Goal: Transaction & Acquisition: Purchase product/service

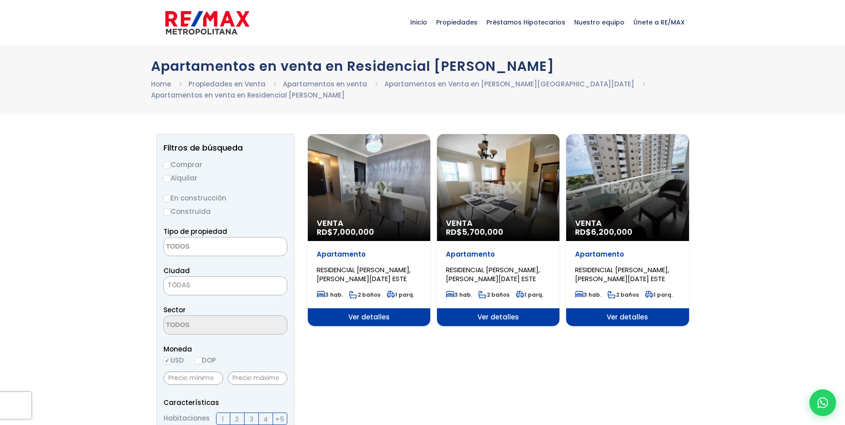
select select
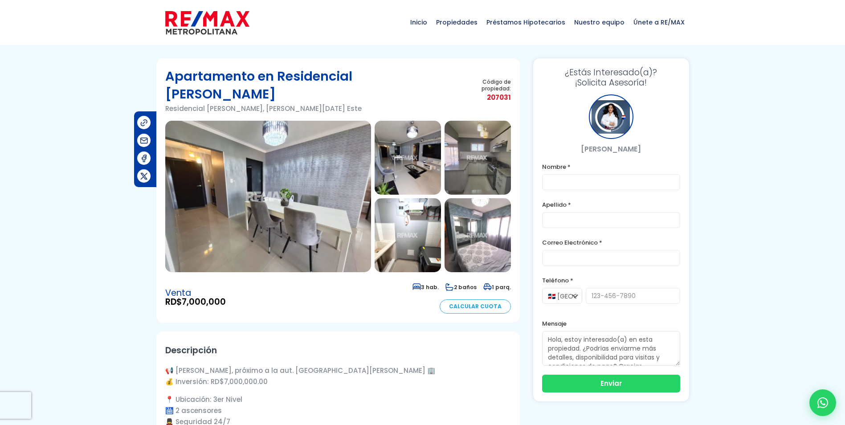
click at [271, 178] on img at bounding box center [268, 196] width 206 height 151
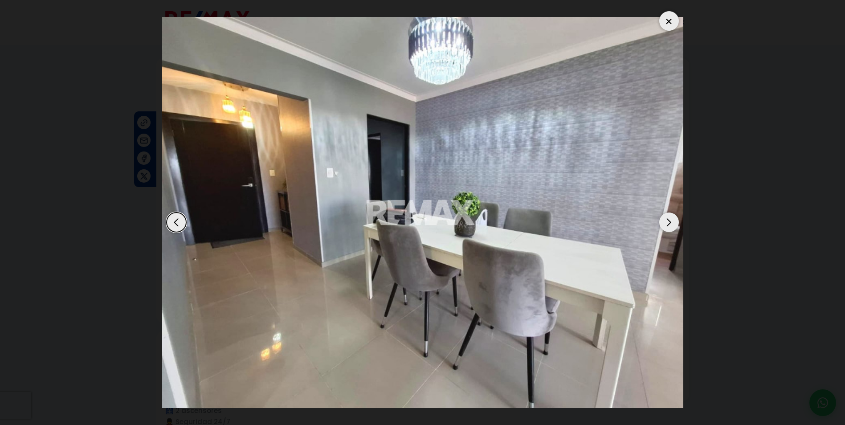
click at [665, 22] on div at bounding box center [669, 21] width 20 height 20
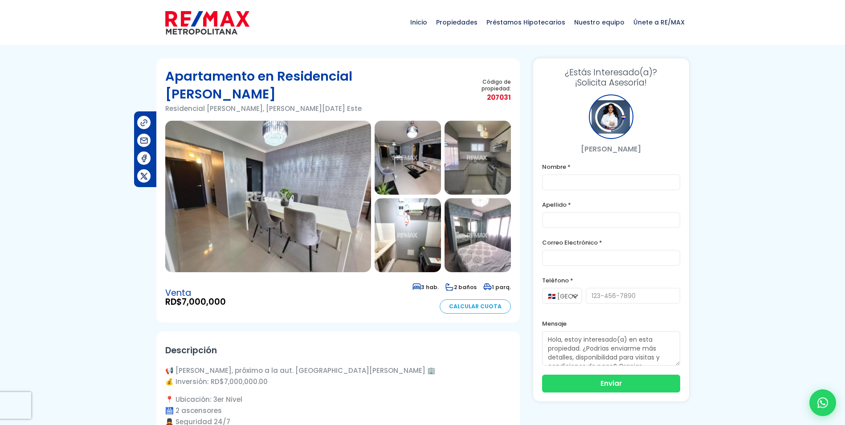
click at [298, 197] on img at bounding box center [268, 196] width 206 height 151
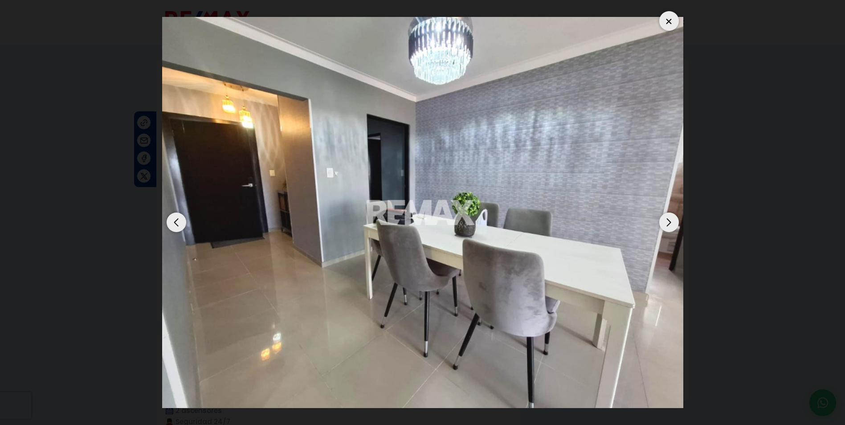
click at [665, 225] on div "Next slide" at bounding box center [669, 222] width 20 height 20
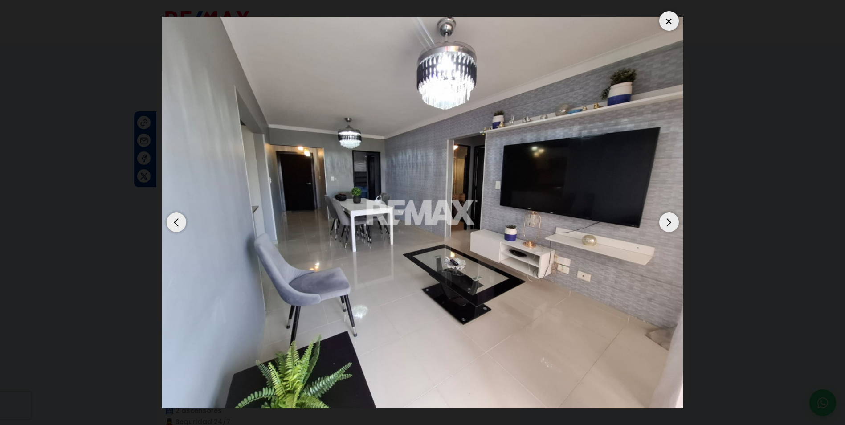
click at [667, 221] on div "Next slide" at bounding box center [669, 222] width 20 height 20
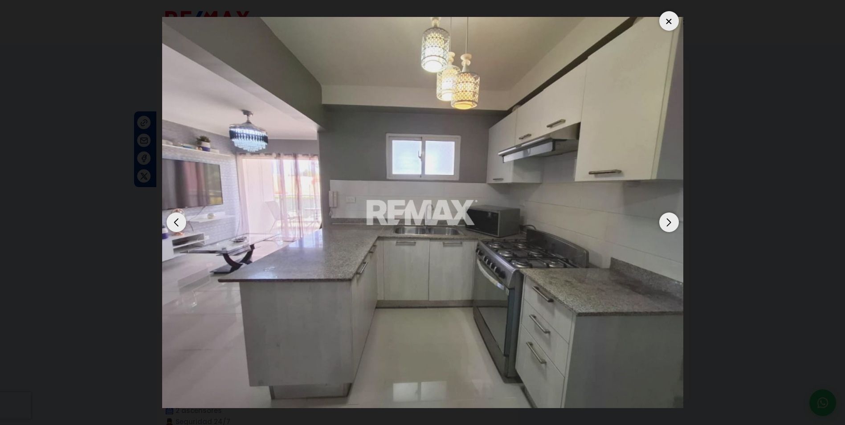
click at [668, 220] on div "Next slide" at bounding box center [669, 222] width 20 height 20
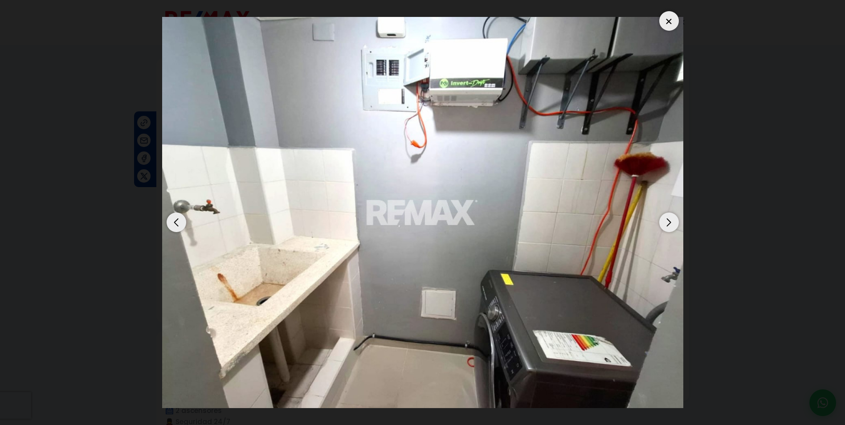
click at [668, 220] on div "Next slide" at bounding box center [669, 222] width 20 height 20
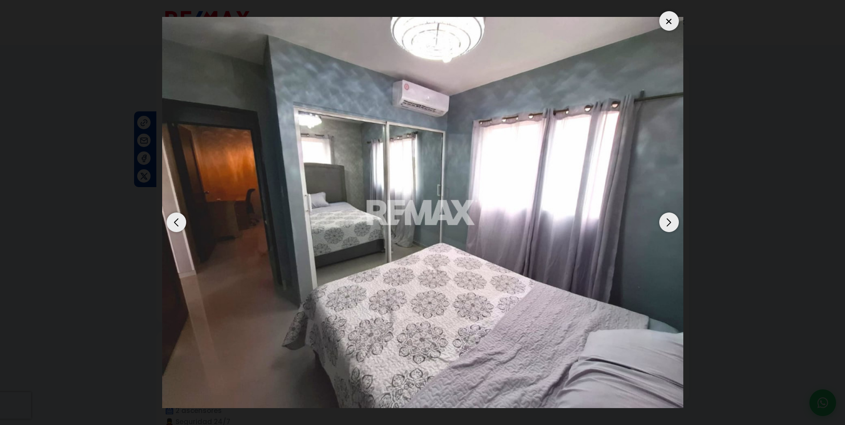
click at [668, 220] on div "Next slide" at bounding box center [669, 222] width 20 height 20
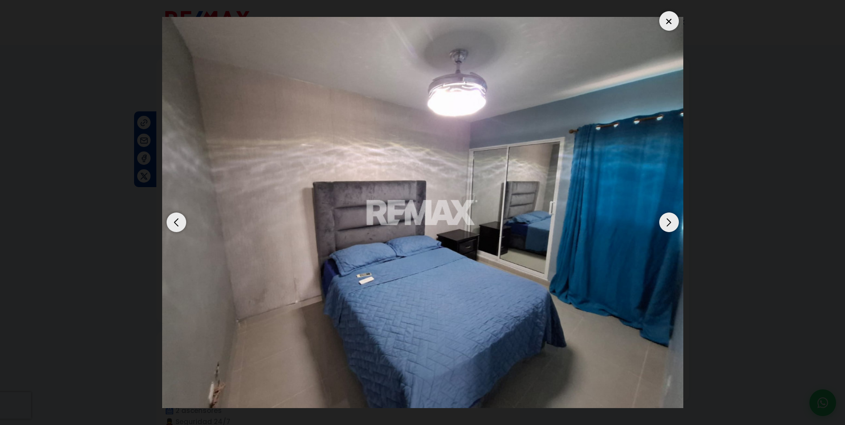
click at [669, 220] on div "Next slide" at bounding box center [669, 222] width 20 height 20
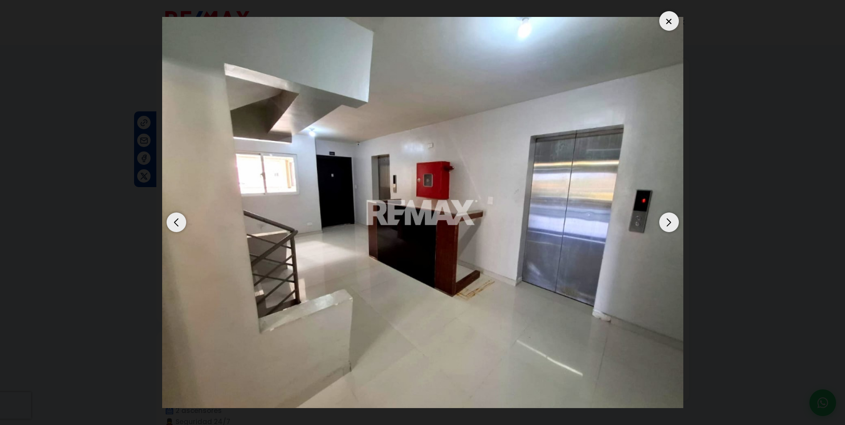
click at [670, 221] on div "Next slide" at bounding box center [669, 222] width 20 height 20
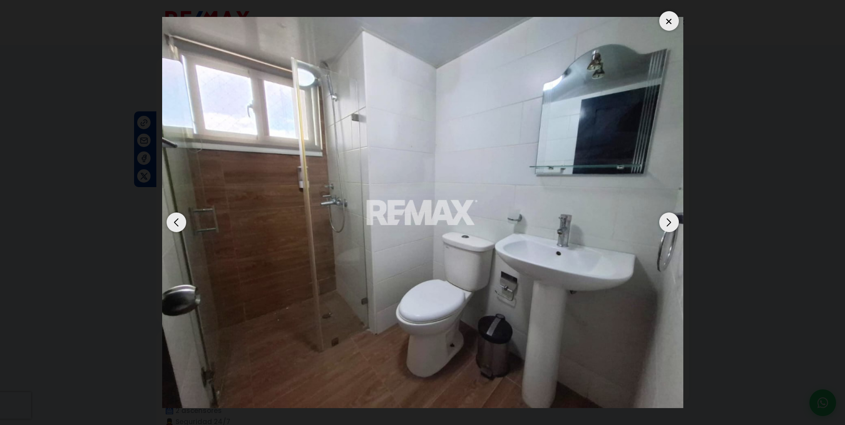
click at [670, 221] on div "Next slide" at bounding box center [669, 222] width 20 height 20
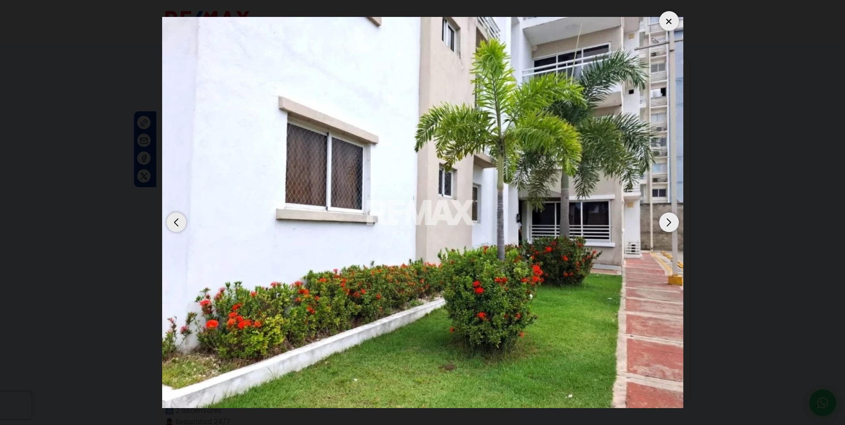
click at [669, 20] on div at bounding box center [669, 21] width 20 height 20
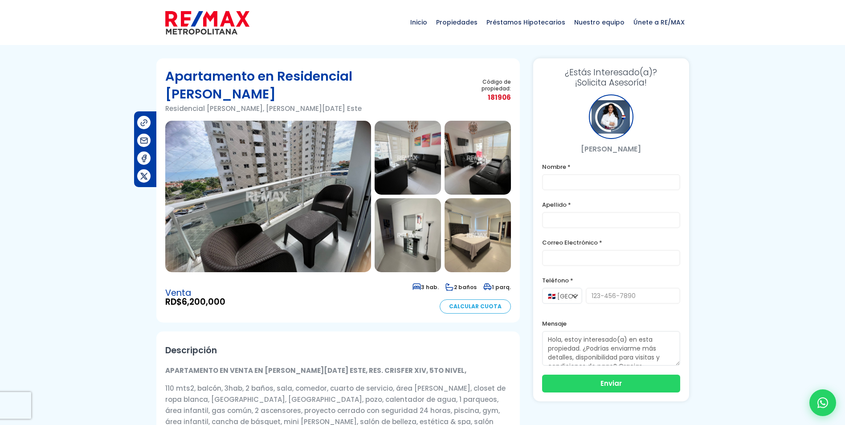
click at [283, 181] on img at bounding box center [268, 196] width 206 height 151
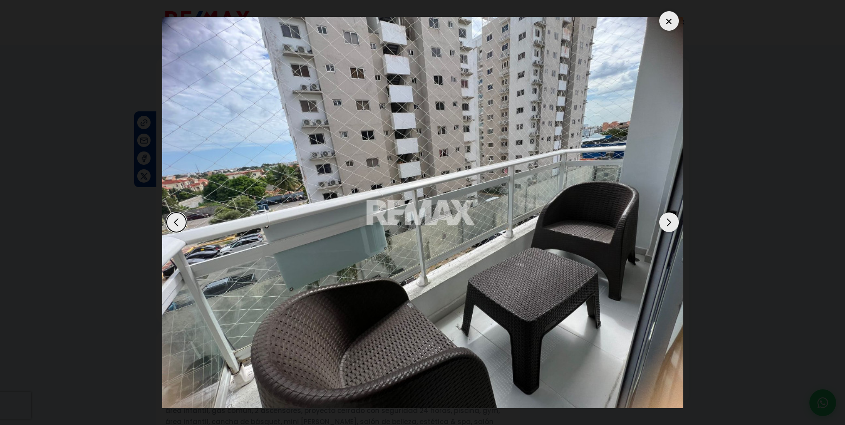
click at [664, 220] on div "Next slide" at bounding box center [669, 222] width 20 height 20
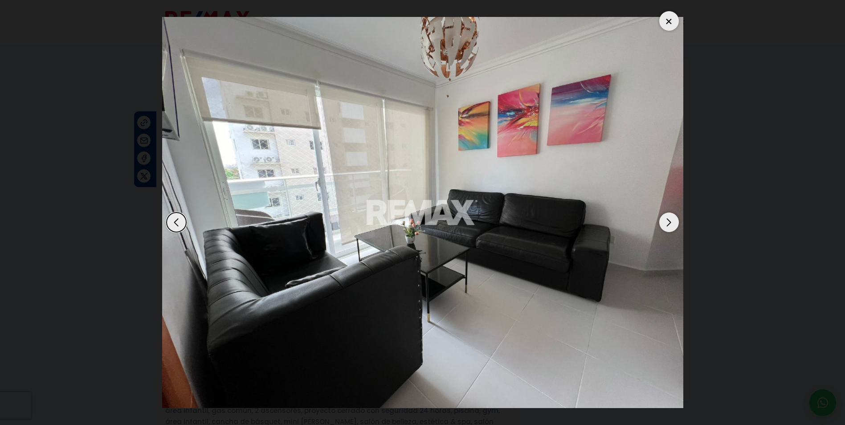
click at [664, 221] on div "Next slide" at bounding box center [669, 222] width 20 height 20
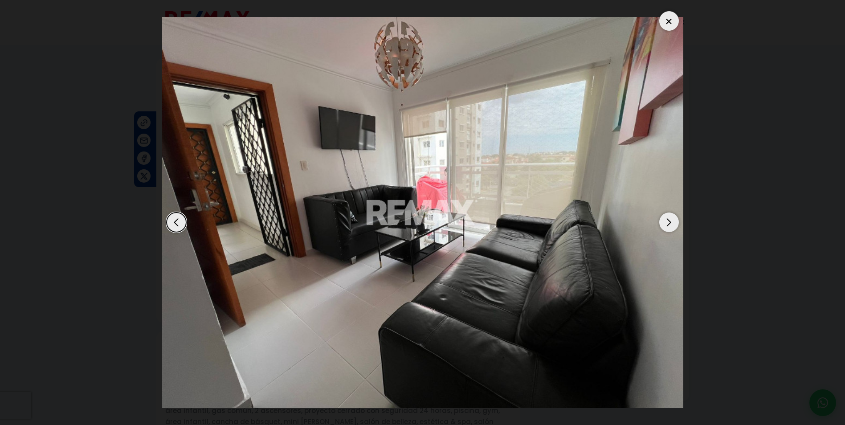
click at [664, 221] on div "Next slide" at bounding box center [669, 222] width 20 height 20
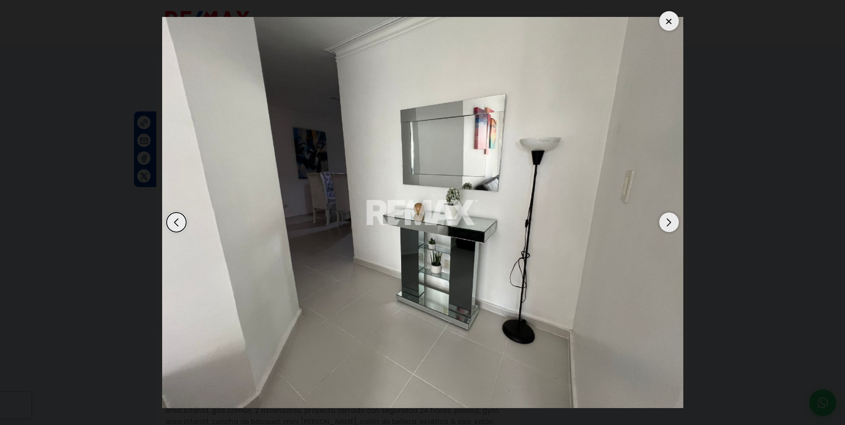
click at [664, 221] on div "Next slide" at bounding box center [669, 222] width 20 height 20
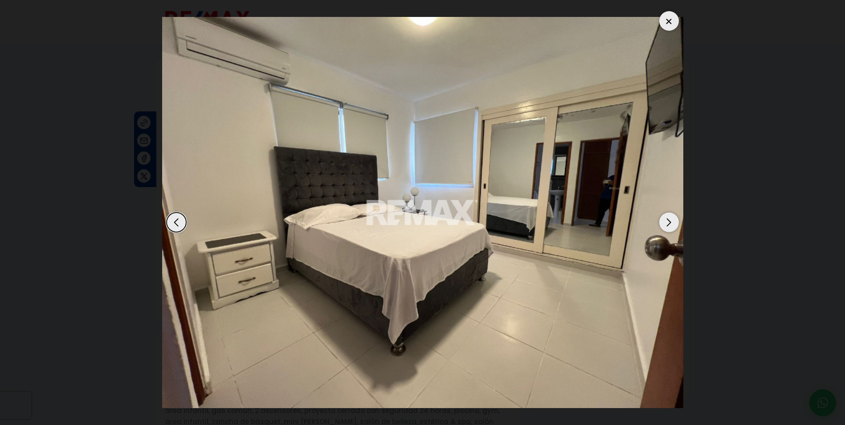
click at [664, 221] on div "Next slide" at bounding box center [669, 222] width 20 height 20
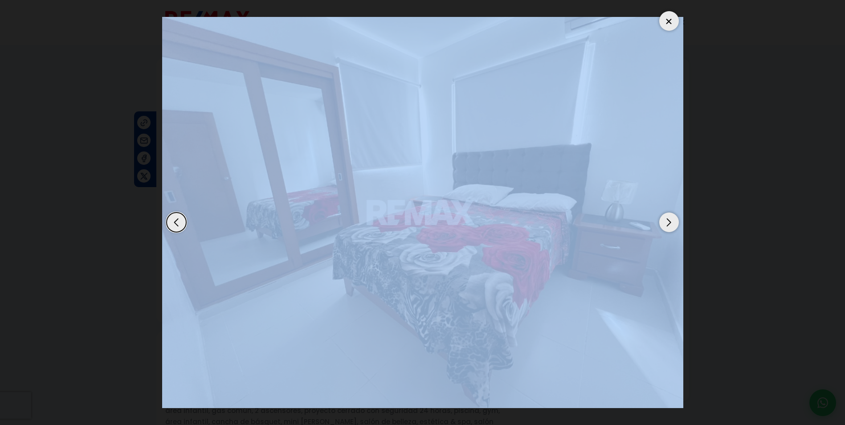
click at [664, 221] on div "Next slide" at bounding box center [669, 222] width 20 height 20
